Goal: Task Accomplishment & Management: Use online tool/utility

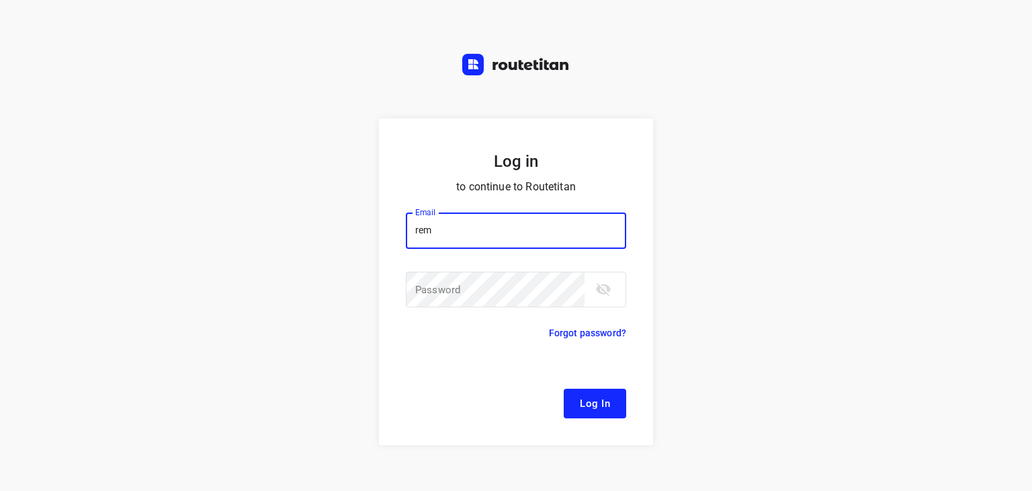
type input "[EMAIL_ADDRESS][DOMAIN_NAME]"
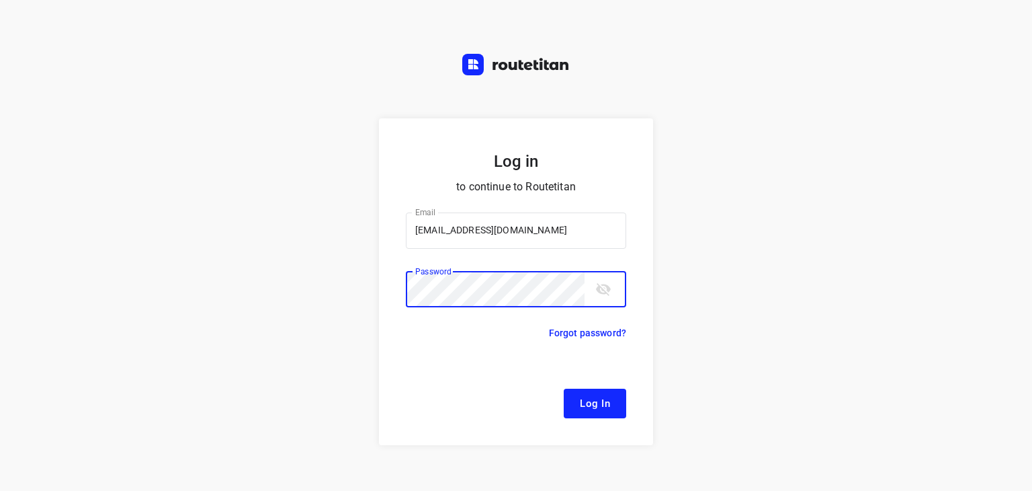
click at [564, 388] on button "Log In" at bounding box center [595, 403] width 62 height 30
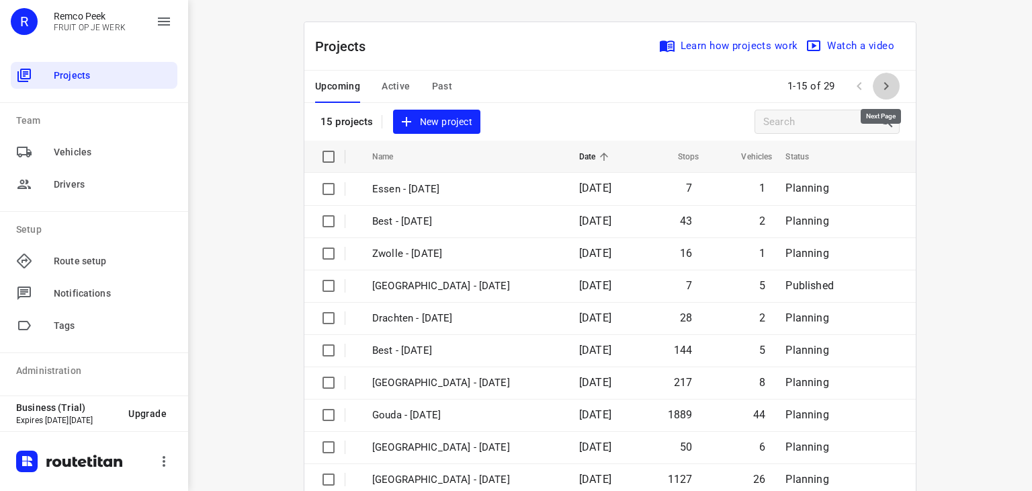
click at [884, 87] on icon "button" at bounding box center [886, 86] width 5 height 8
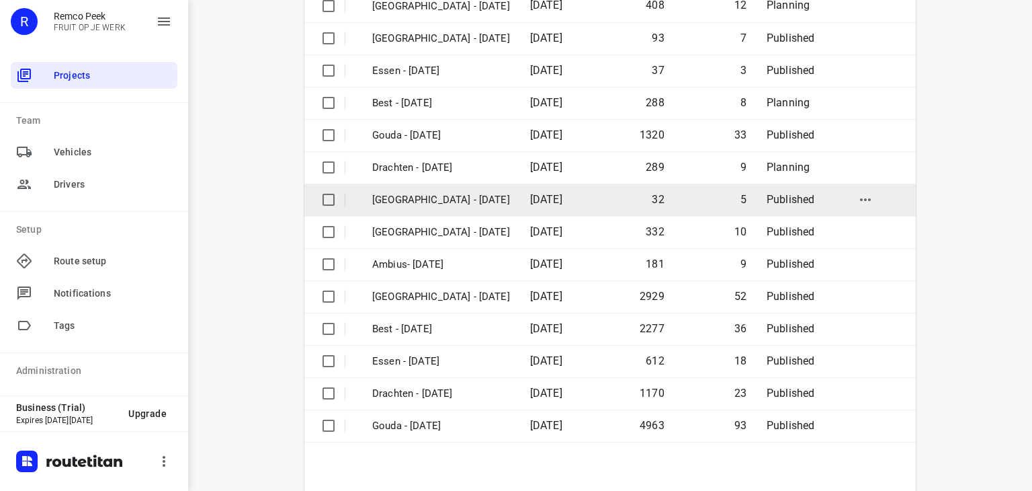
scroll to position [220, 0]
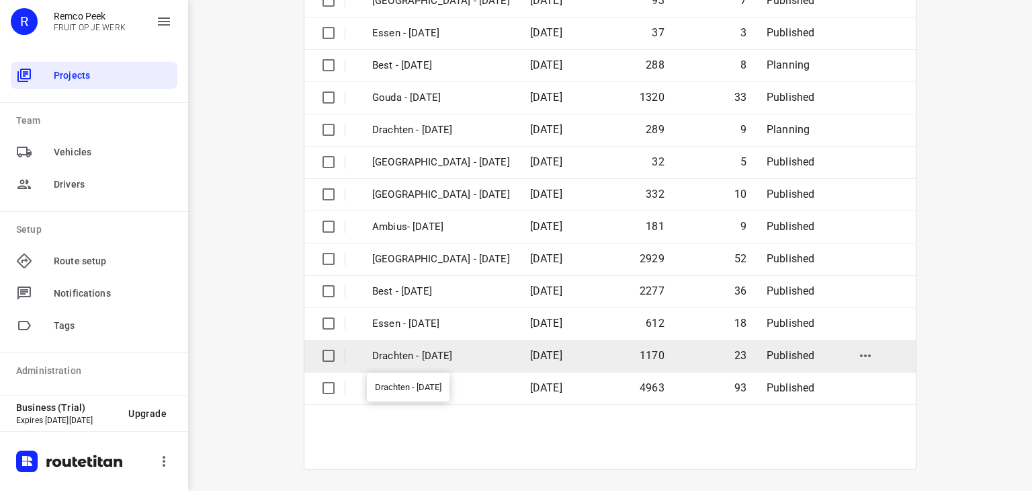
click at [408, 355] on p "Drachten - [DATE]" at bounding box center [441, 355] width 138 height 15
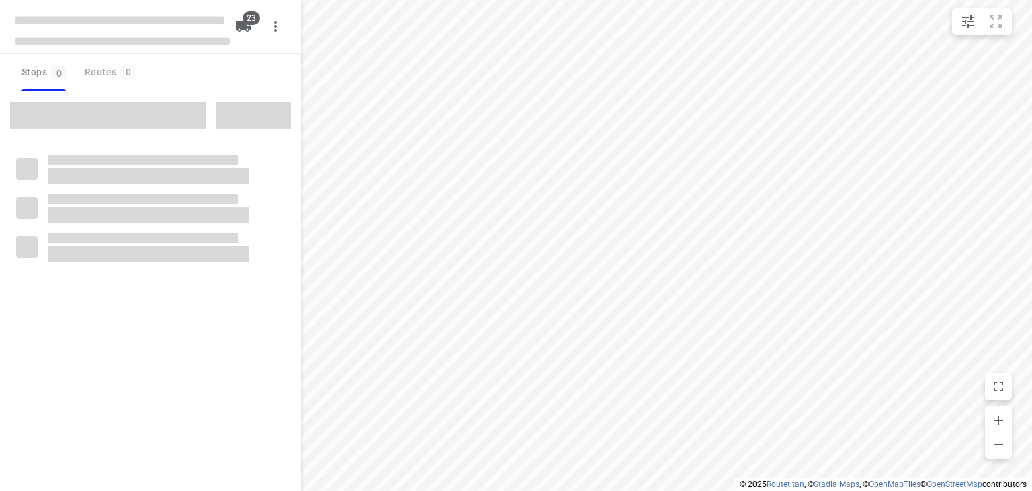
checkbox input "true"
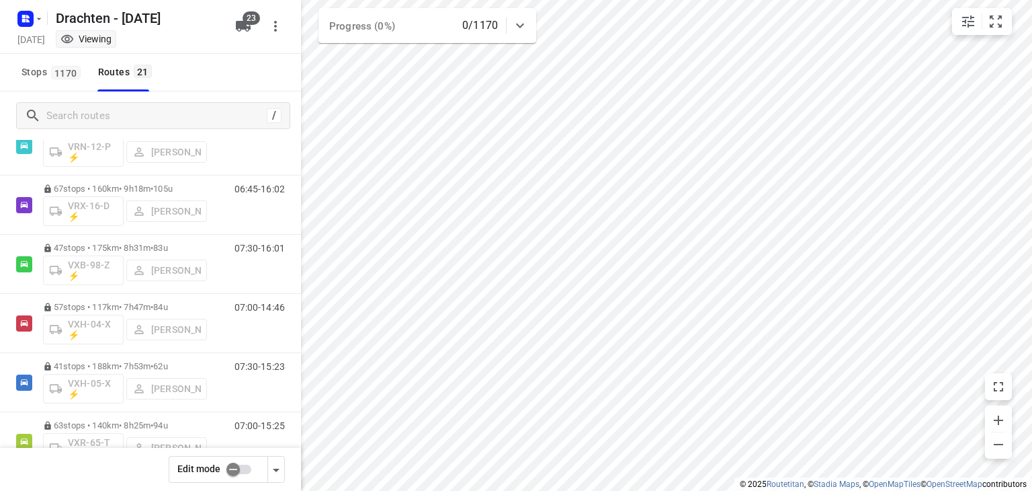
scroll to position [978, 0]
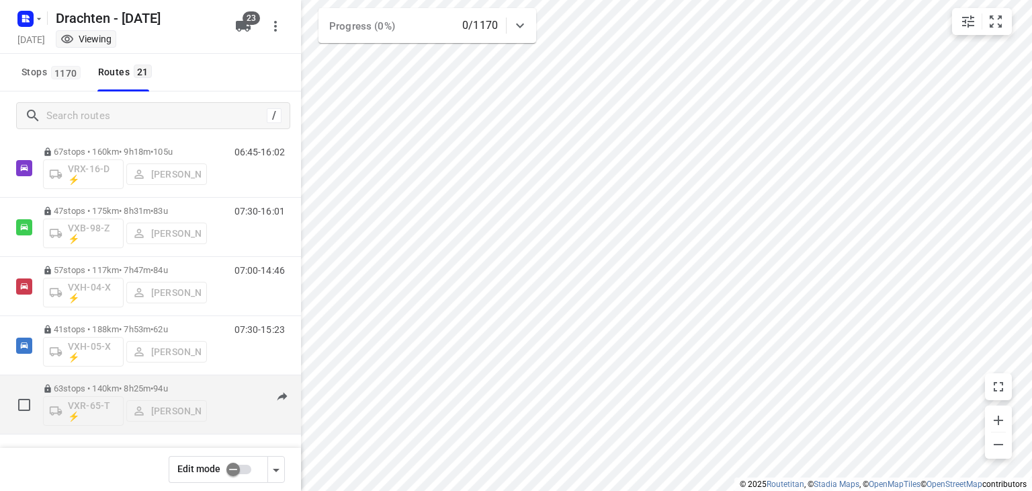
click at [129, 380] on div "63 stops • 140km • 8h25m • 94u VXR-65-T ⚡ [PERSON_NAME]" at bounding box center [125, 404] width 164 height 56
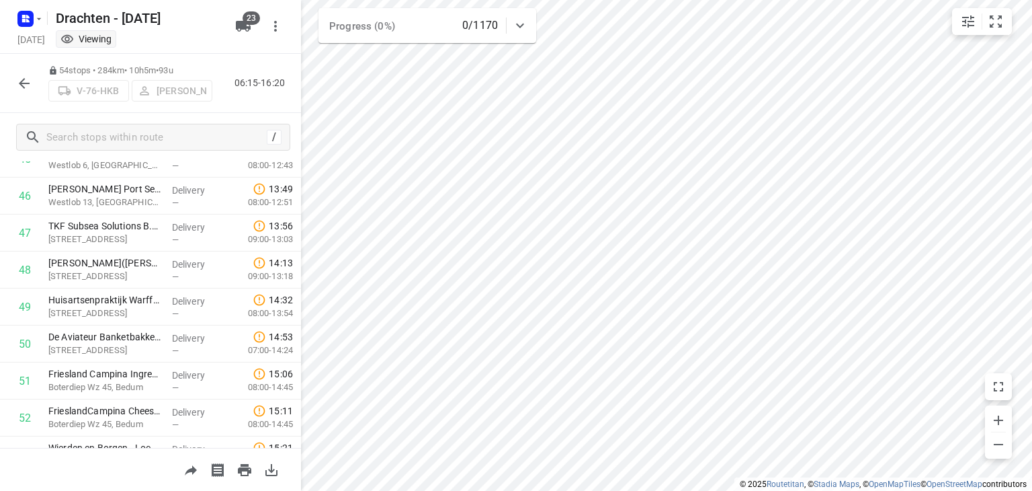
scroll to position [1814, 0]
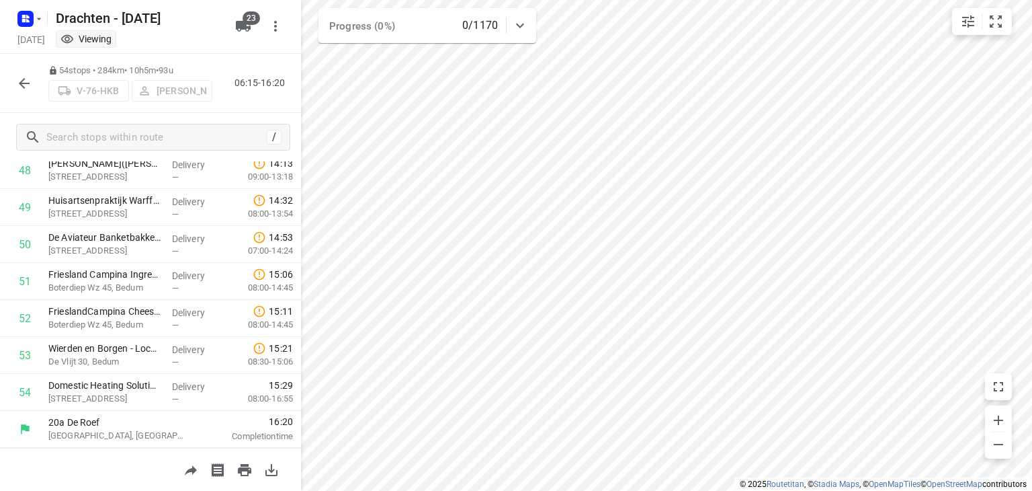
click at [18, 84] on icon "button" at bounding box center [24, 83] width 16 height 16
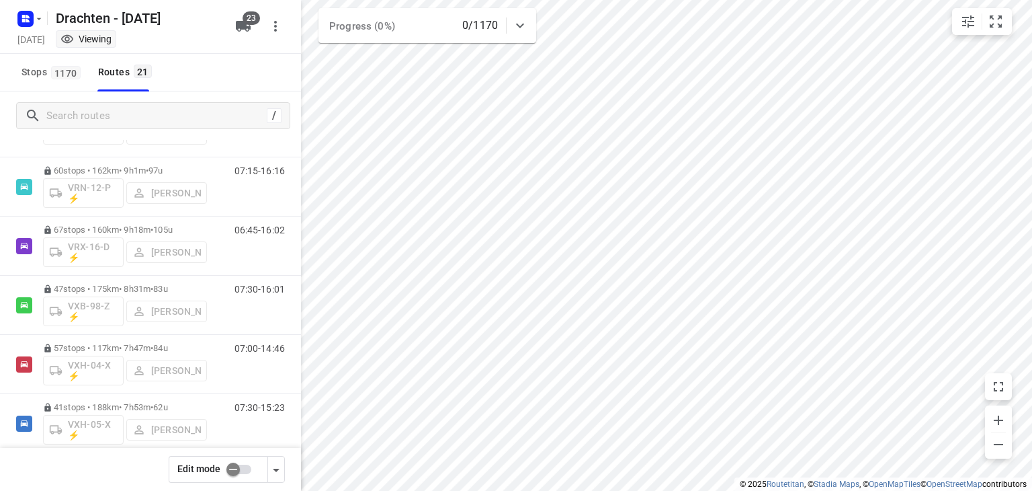
scroll to position [978, 0]
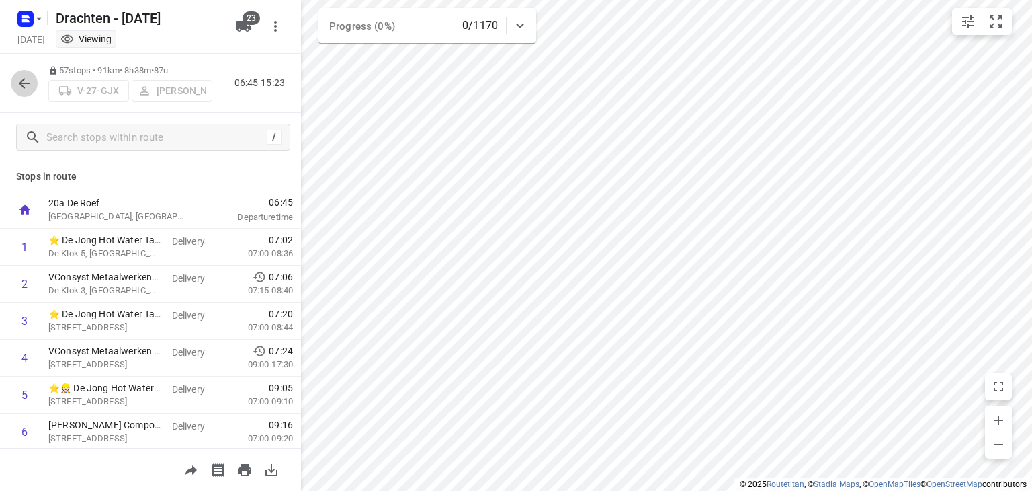
click at [16, 83] on icon "button" at bounding box center [24, 83] width 16 height 16
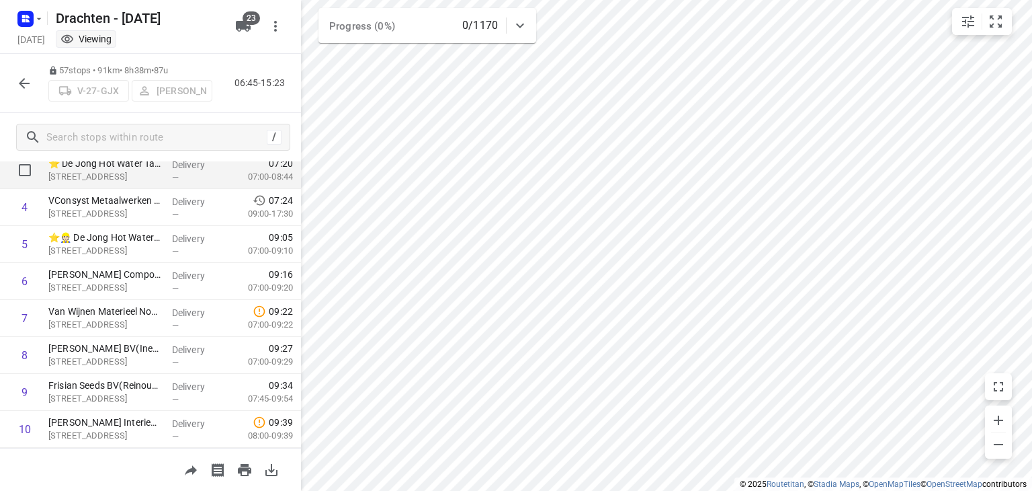
scroll to position [156, 0]
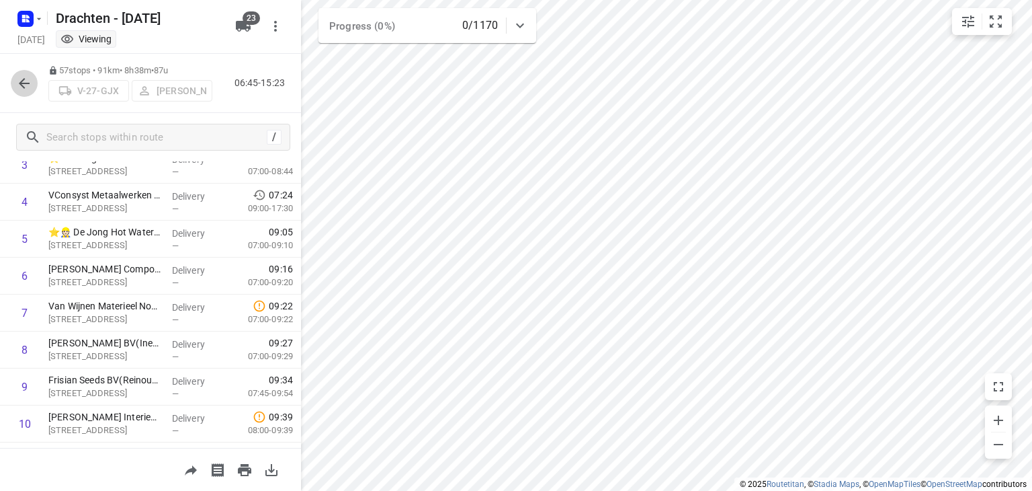
click at [26, 85] on icon "button" at bounding box center [24, 83] width 16 height 16
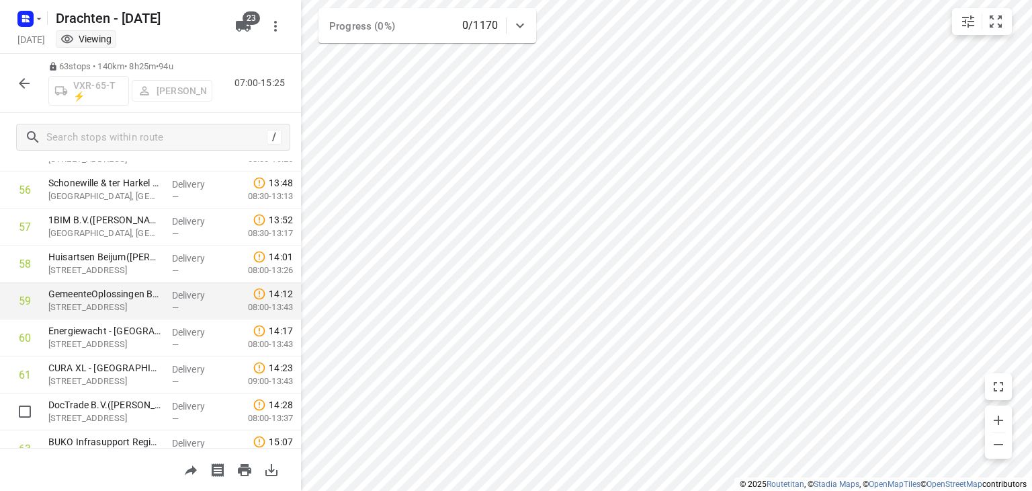
scroll to position [2146, 0]
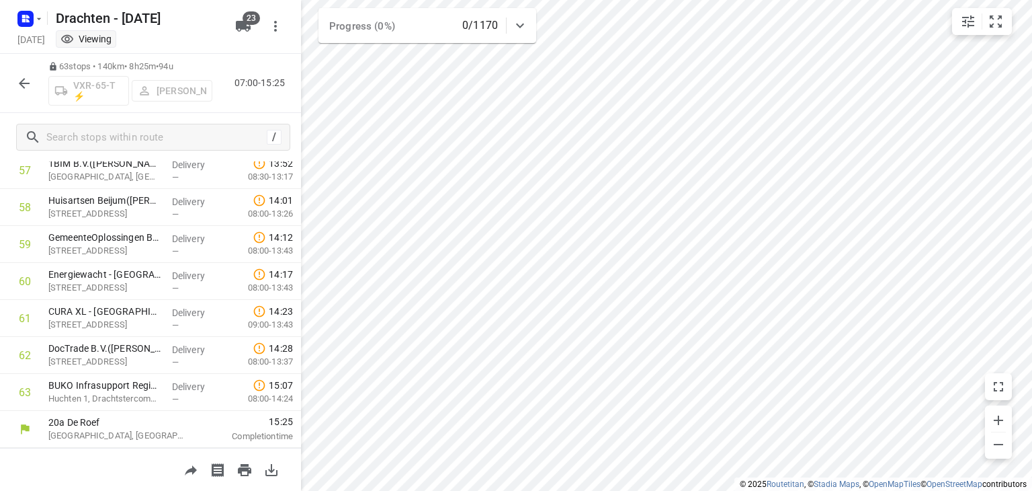
click at [22, 88] on icon "button" at bounding box center [24, 83] width 16 height 16
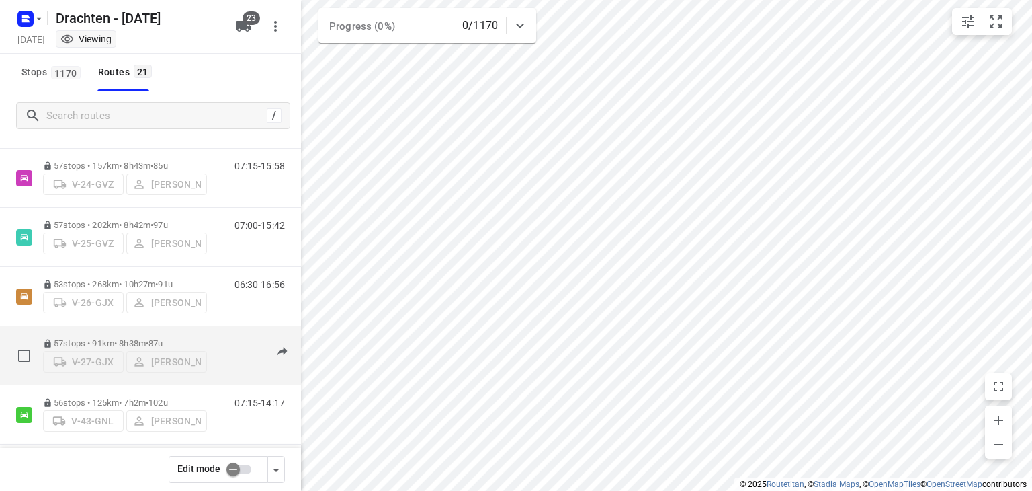
scroll to position [202, 0]
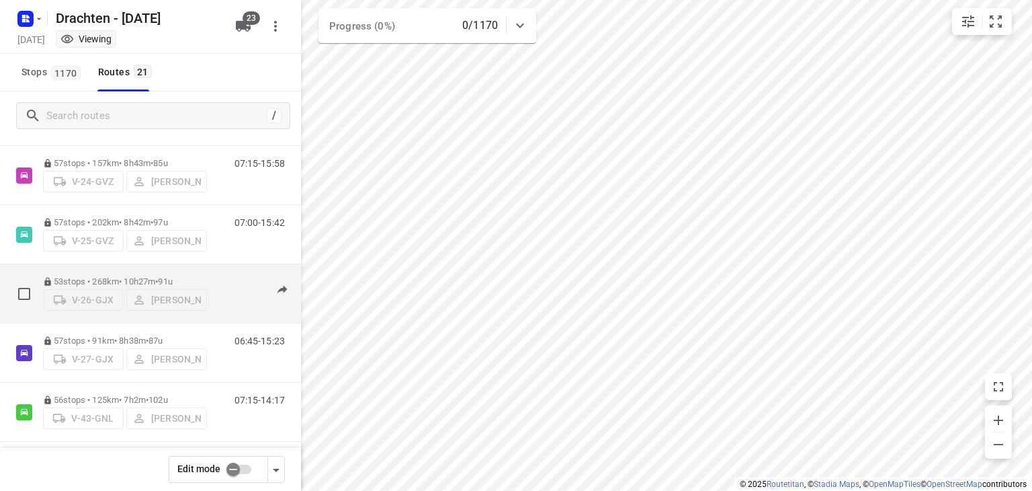
click at [94, 276] on p "53 stops • 268km • 10h27m • 91u" at bounding box center [125, 281] width 164 height 10
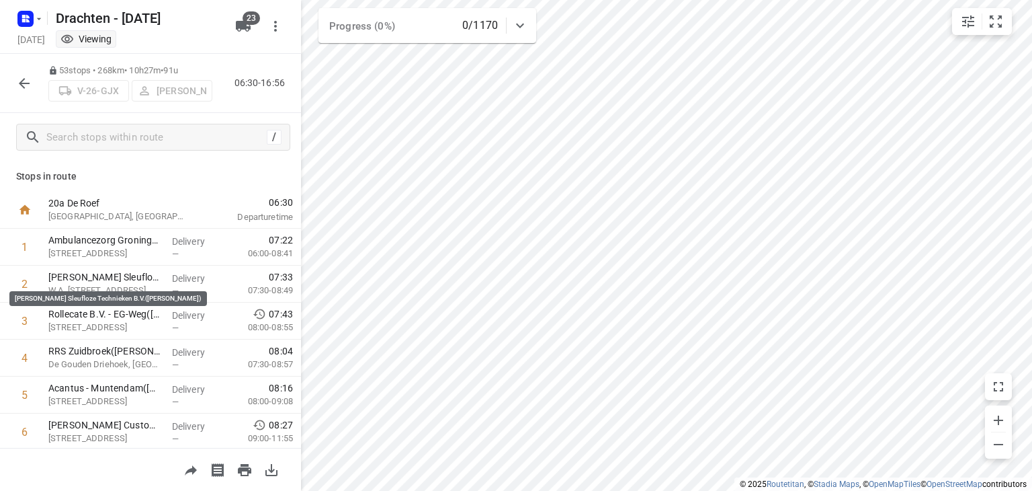
scroll to position [67, 0]
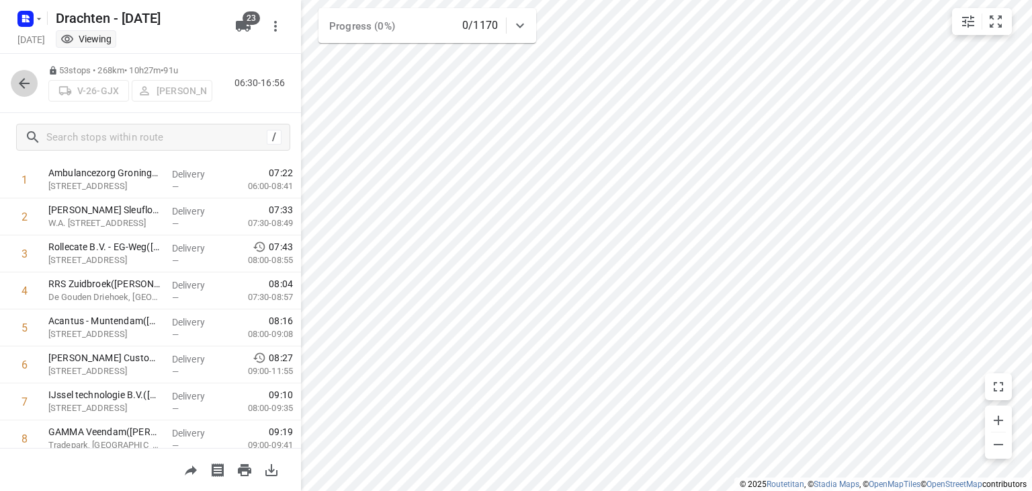
click at [23, 83] on icon "button" at bounding box center [24, 83] width 11 height 11
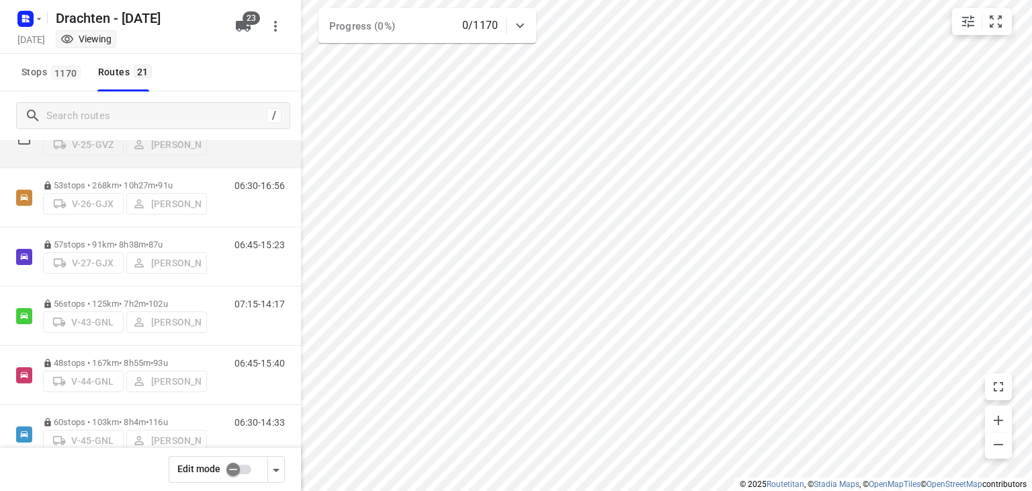
scroll to position [336, 0]
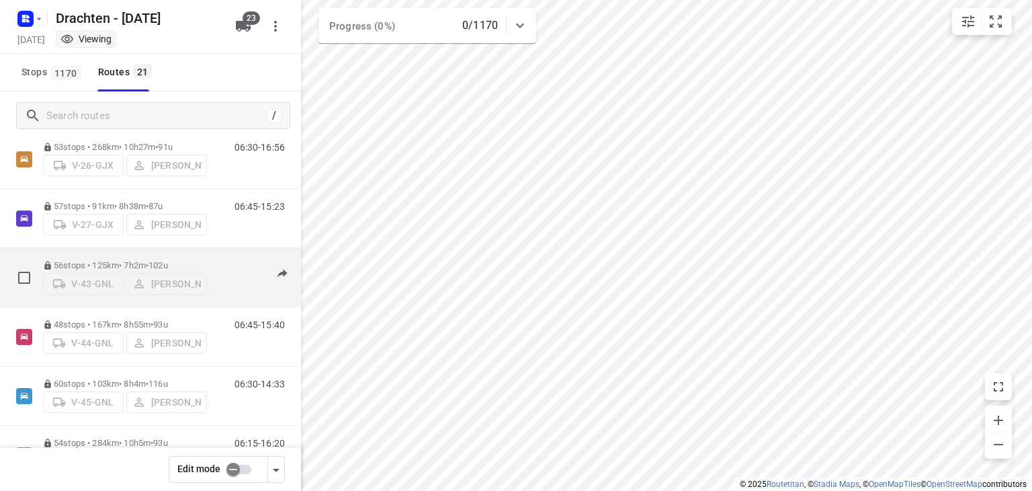
click at [104, 260] on p "56 stops • 125km • 7h2m • 102u" at bounding box center [125, 265] width 164 height 10
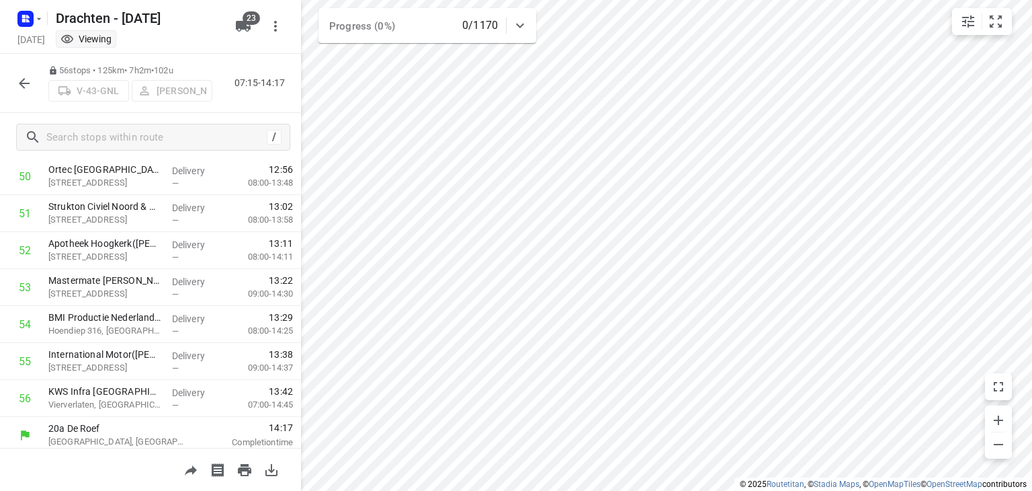
scroll to position [1888, 0]
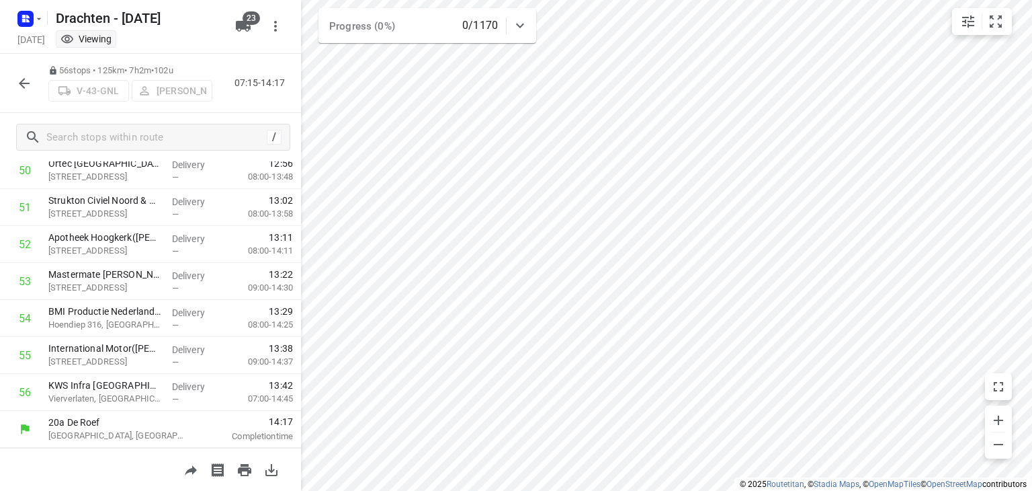
click at [30, 82] on icon "button" at bounding box center [24, 83] width 11 height 11
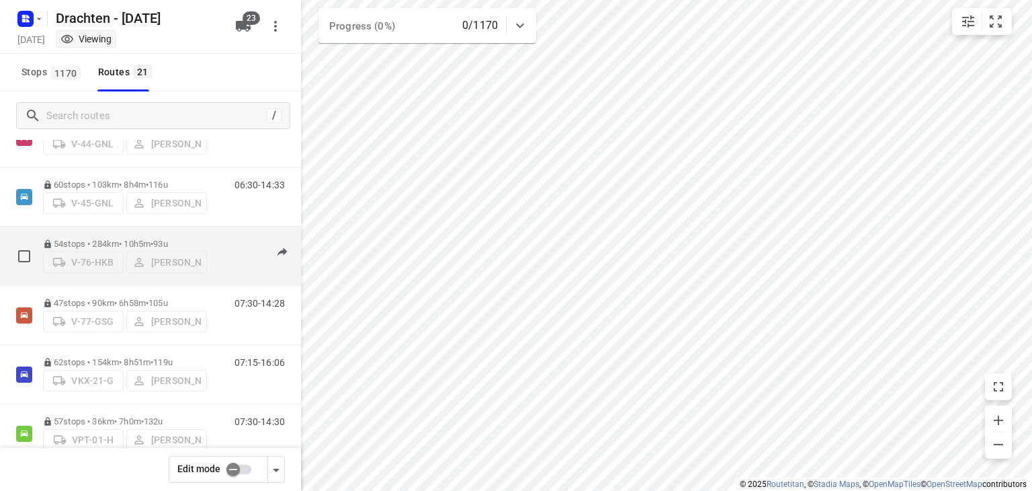
scroll to position [538, 0]
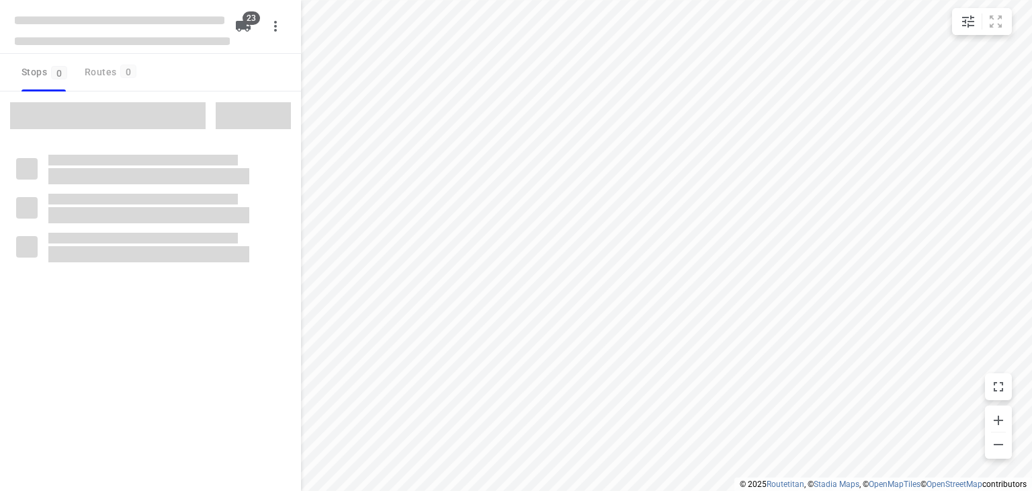
checkbox input "true"
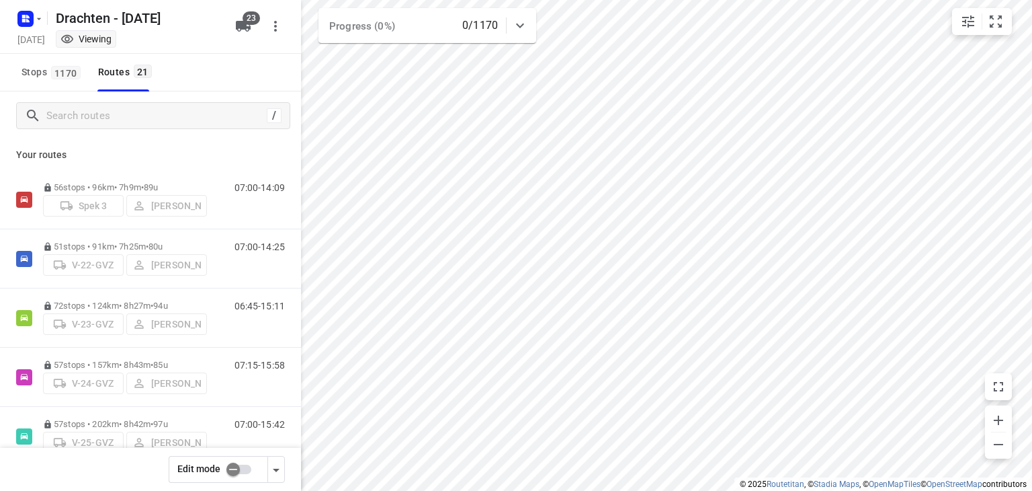
click at [22, 29] on div "Drachten - Monday Monday, Aug 25 Viewing" at bounding box center [122, 26] width 215 height 47
click at [22, 21] on icon "button" at bounding box center [23, 20] width 3 height 3
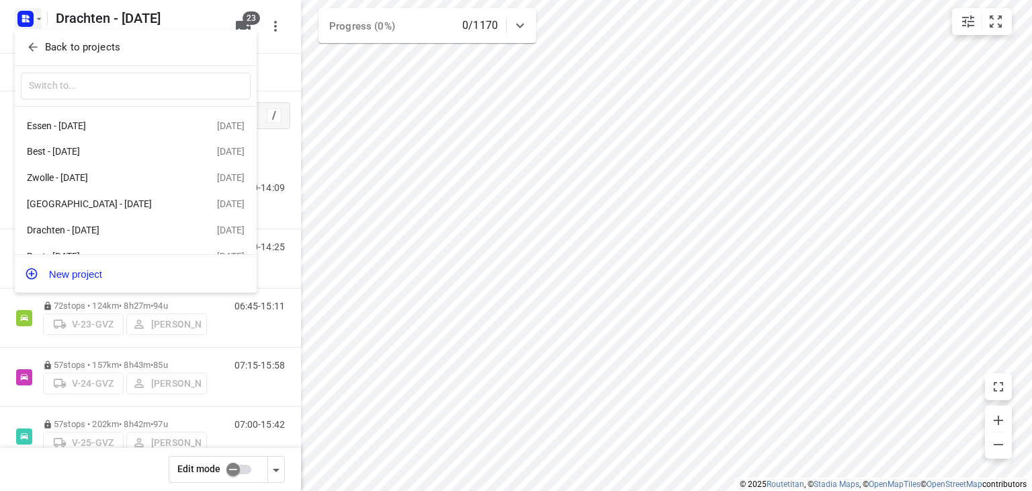
click at [116, 50] on p "Back to projects" at bounding box center [82, 47] width 75 height 15
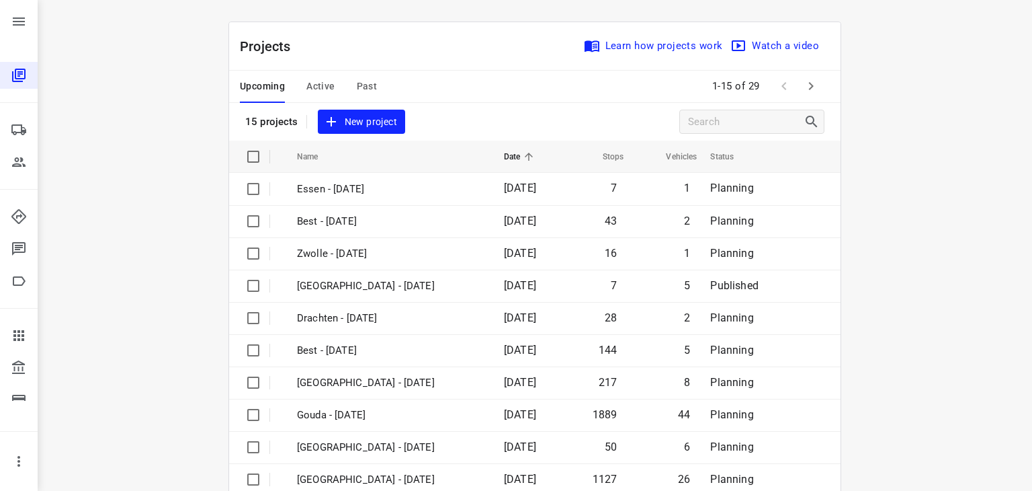
click at [358, 77] on button "Past" at bounding box center [367, 87] width 21 height 32
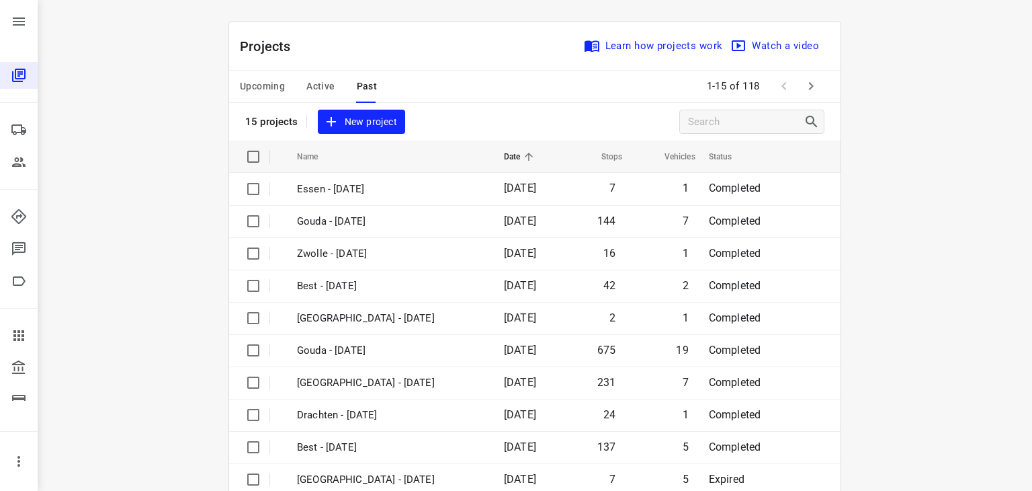
click at [809, 89] on icon "button" at bounding box center [811, 86] width 16 height 16
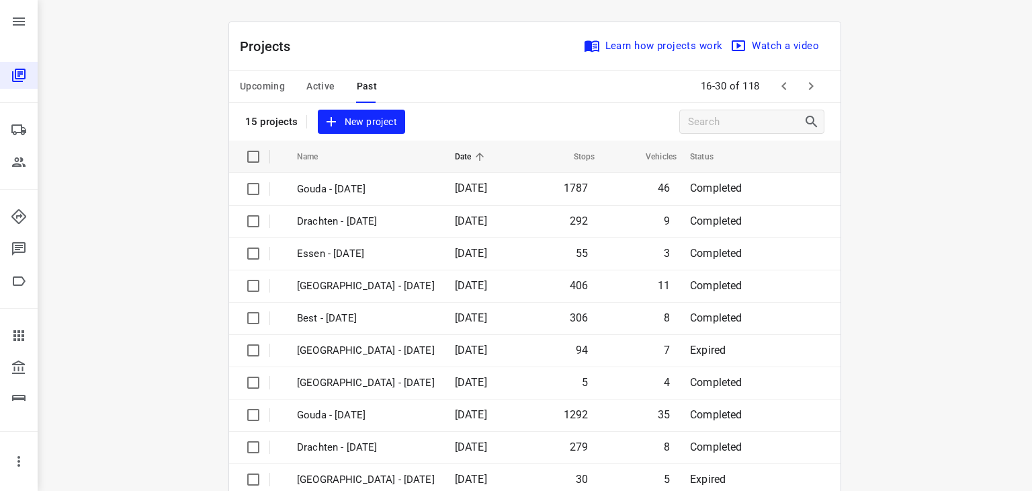
click at [813, 83] on icon "button" at bounding box center [811, 86] width 16 height 16
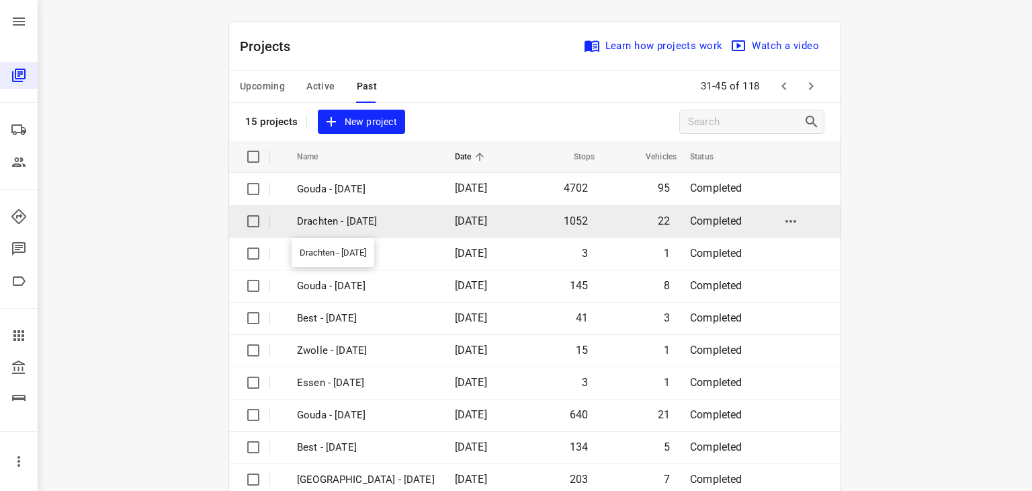
click at [327, 225] on p "Drachten - [DATE]" at bounding box center [366, 221] width 138 height 15
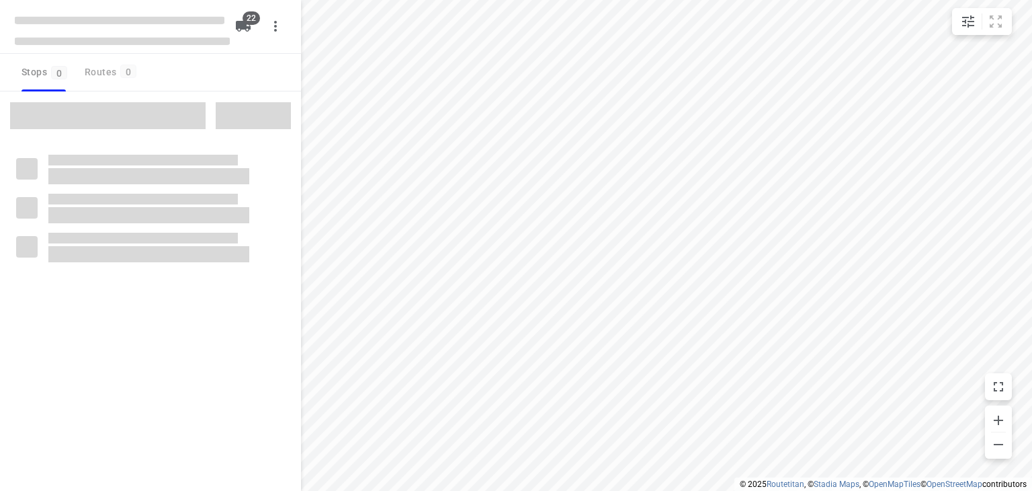
type input "distance"
checkbox input "true"
